Goal: Task Accomplishment & Management: Use online tool/utility

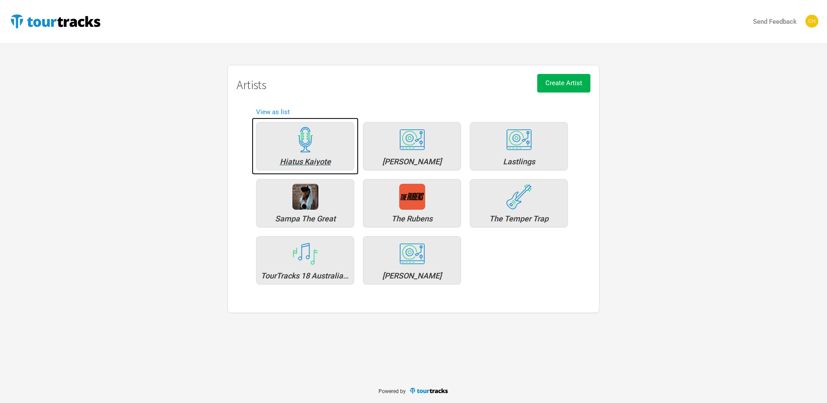
click at [324, 157] on div "Hiatus Kaiyote" at bounding box center [305, 146] width 98 height 48
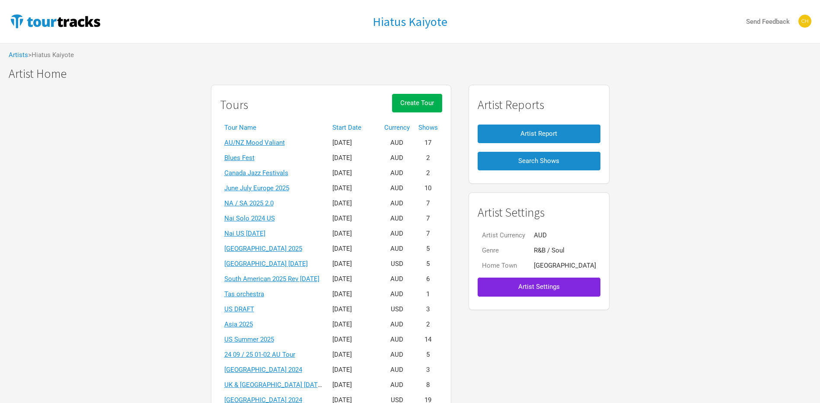
click at [371, 129] on th "Start Date" at bounding box center [354, 127] width 52 height 15
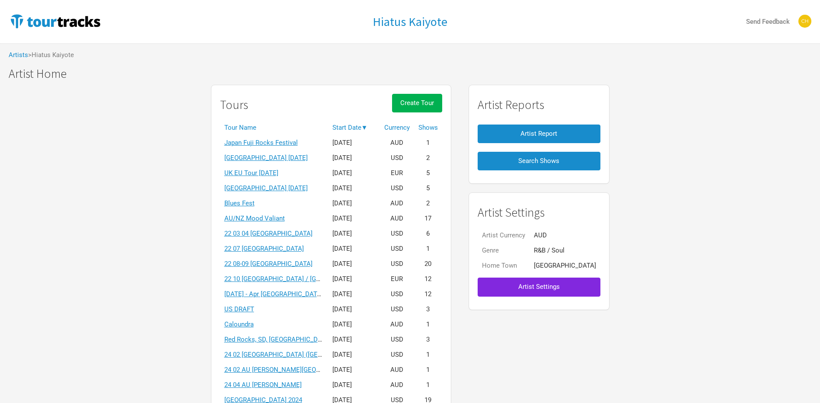
click at [371, 129] on th "Start Date ▼" at bounding box center [354, 127] width 52 height 15
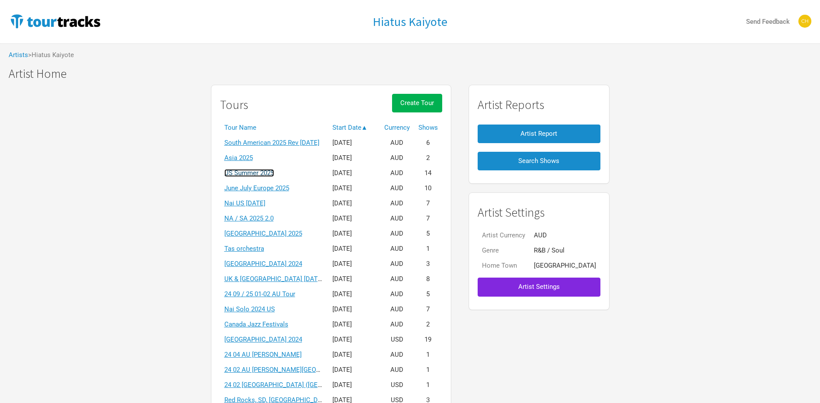
click at [254, 172] on link "US Summer 2025" at bounding box center [249, 173] width 50 height 8
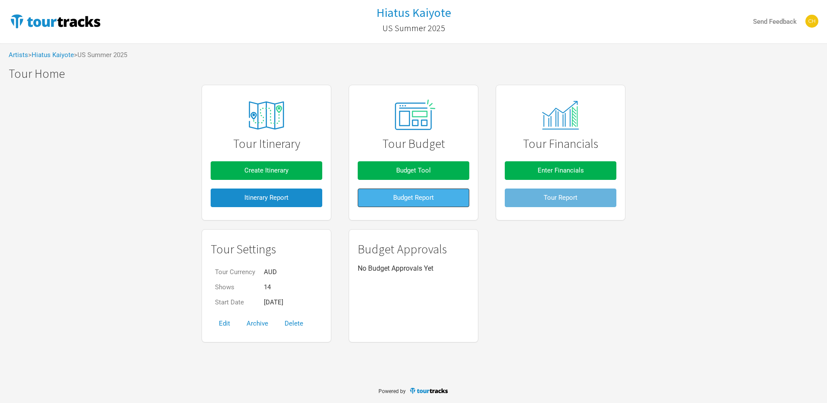
click at [430, 199] on span "Budget Report" at bounding box center [413, 198] width 41 height 8
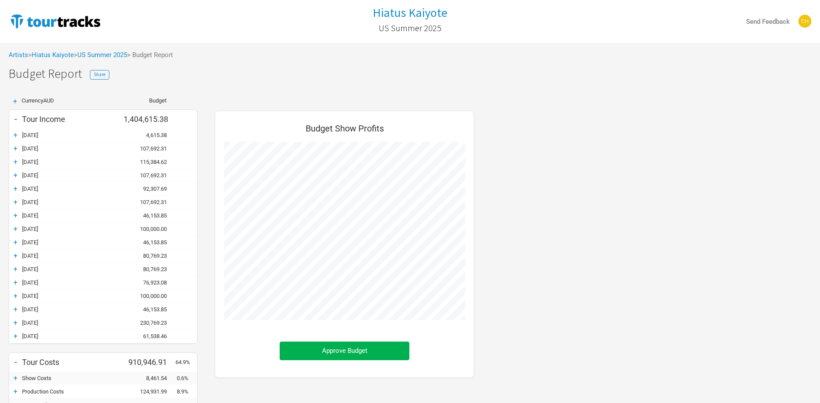
click at [16, 120] on div "-" at bounding box center [15, 119] width 13 height 12
